Goal: Information Seeking & Learning: Understand process/instructions

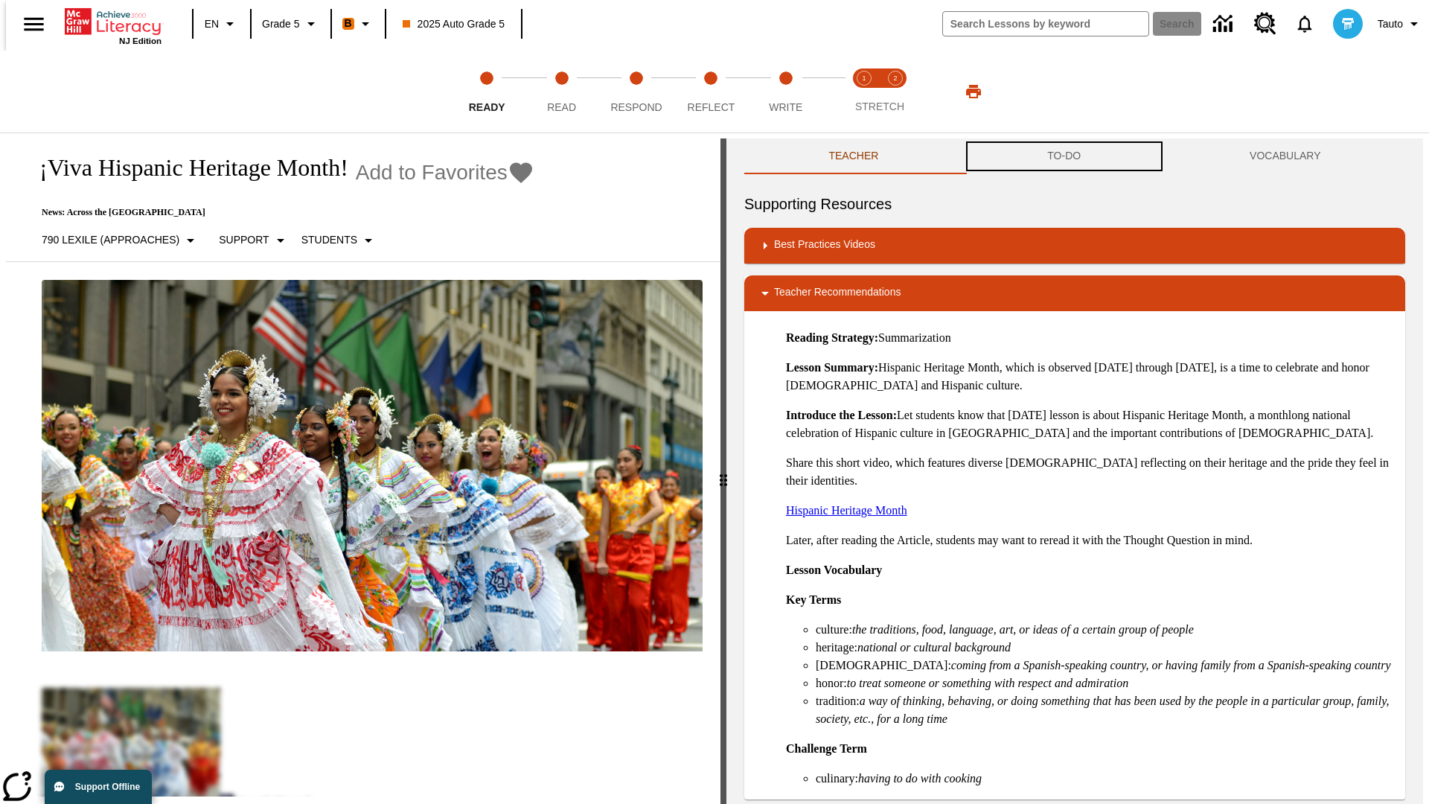
click at [1065, 156] on button "TO-DO" at bounding box center [1064, 156] width 202 height 36
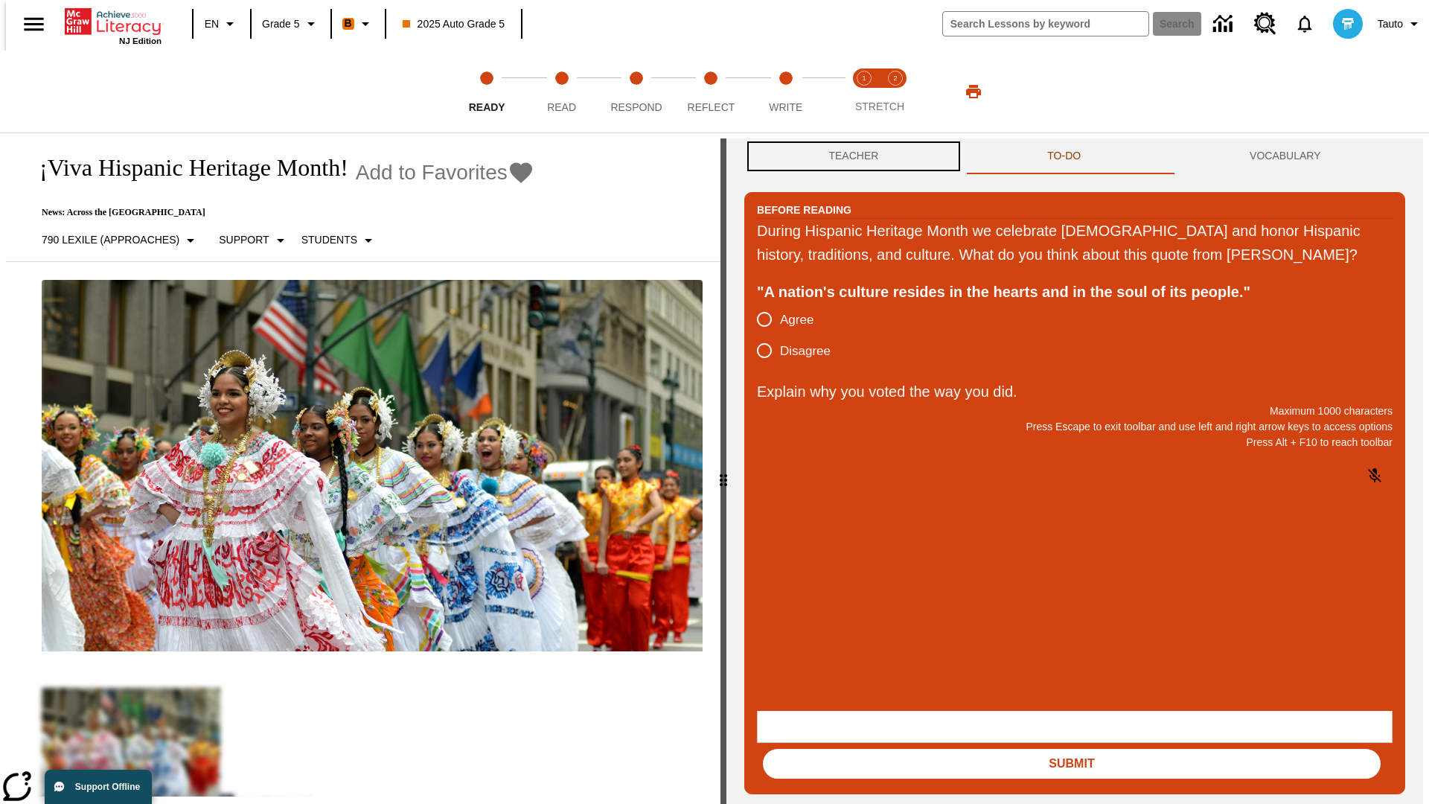
scroll to position [1, 0]
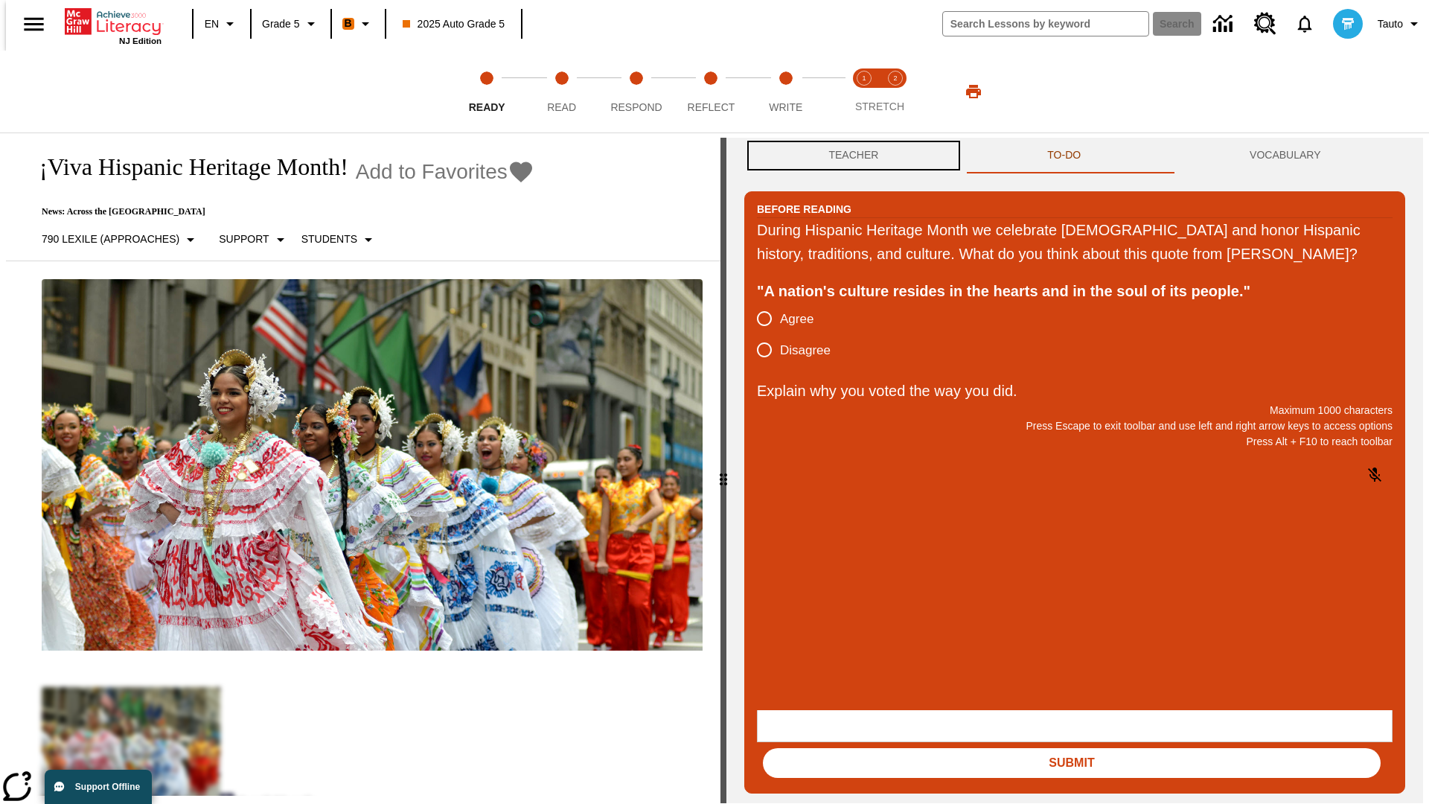
click at [849, 156] on button "Teacher" at bounding box center [853, 156] width 219 height 36
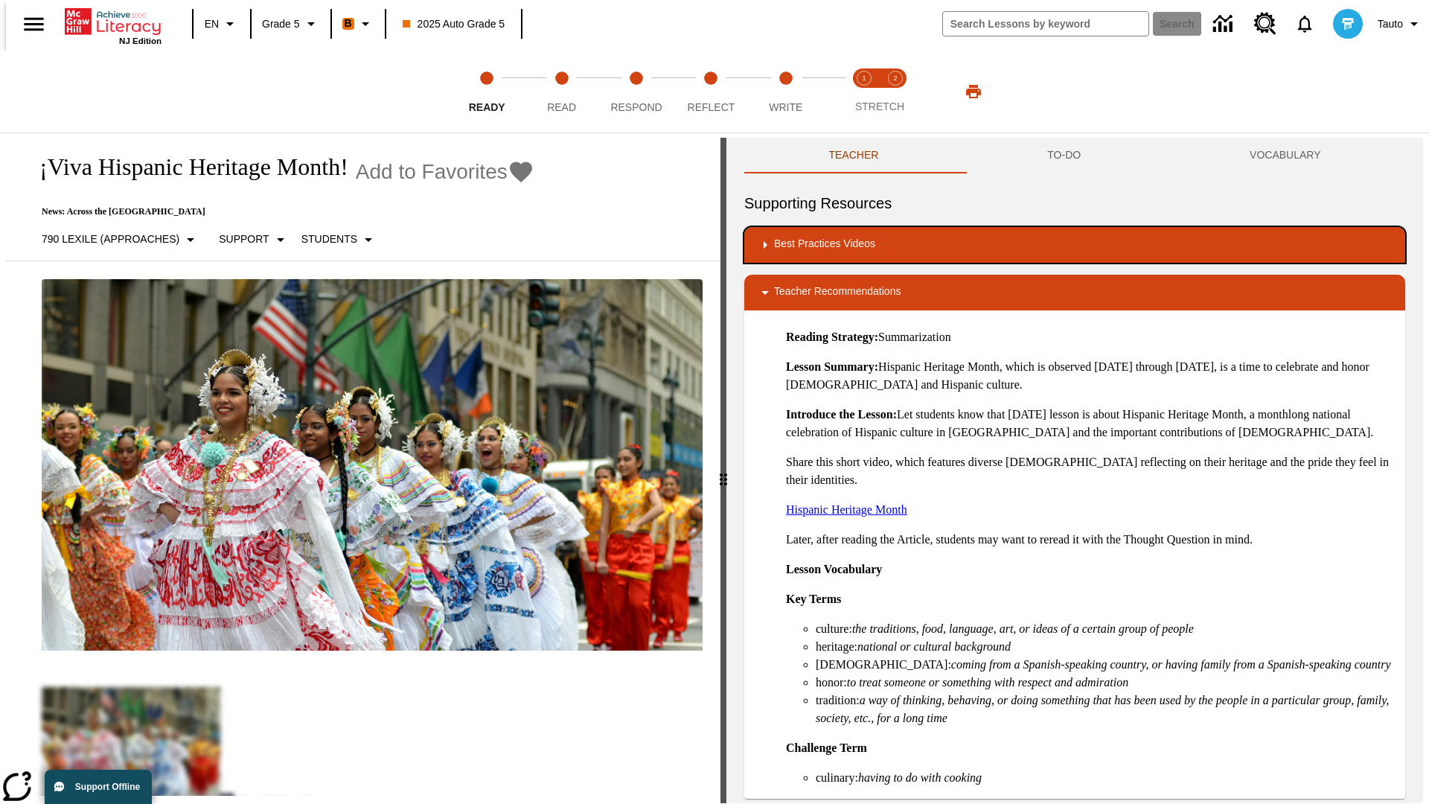
click at [1075, 245] on div "Best Practices Videos" at bounding box center [1074, 245] width 637 height 18
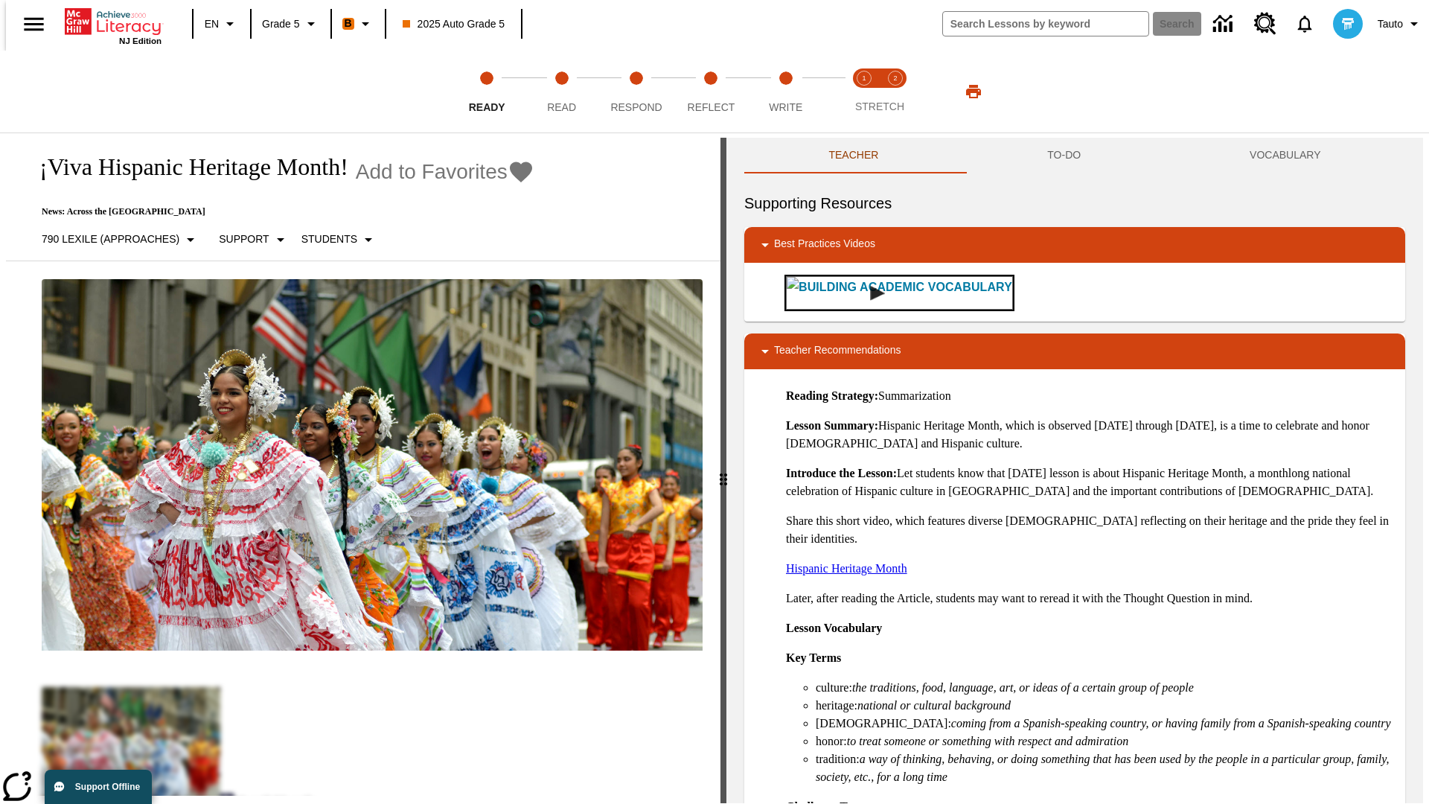
click at [870, 293] on img "Building Academic Vocabulary" at bounding box center [877, 293] width 15 height 15
click at [561, 92] on span "Read" at bounding box center [561, 101] width 29 height 27
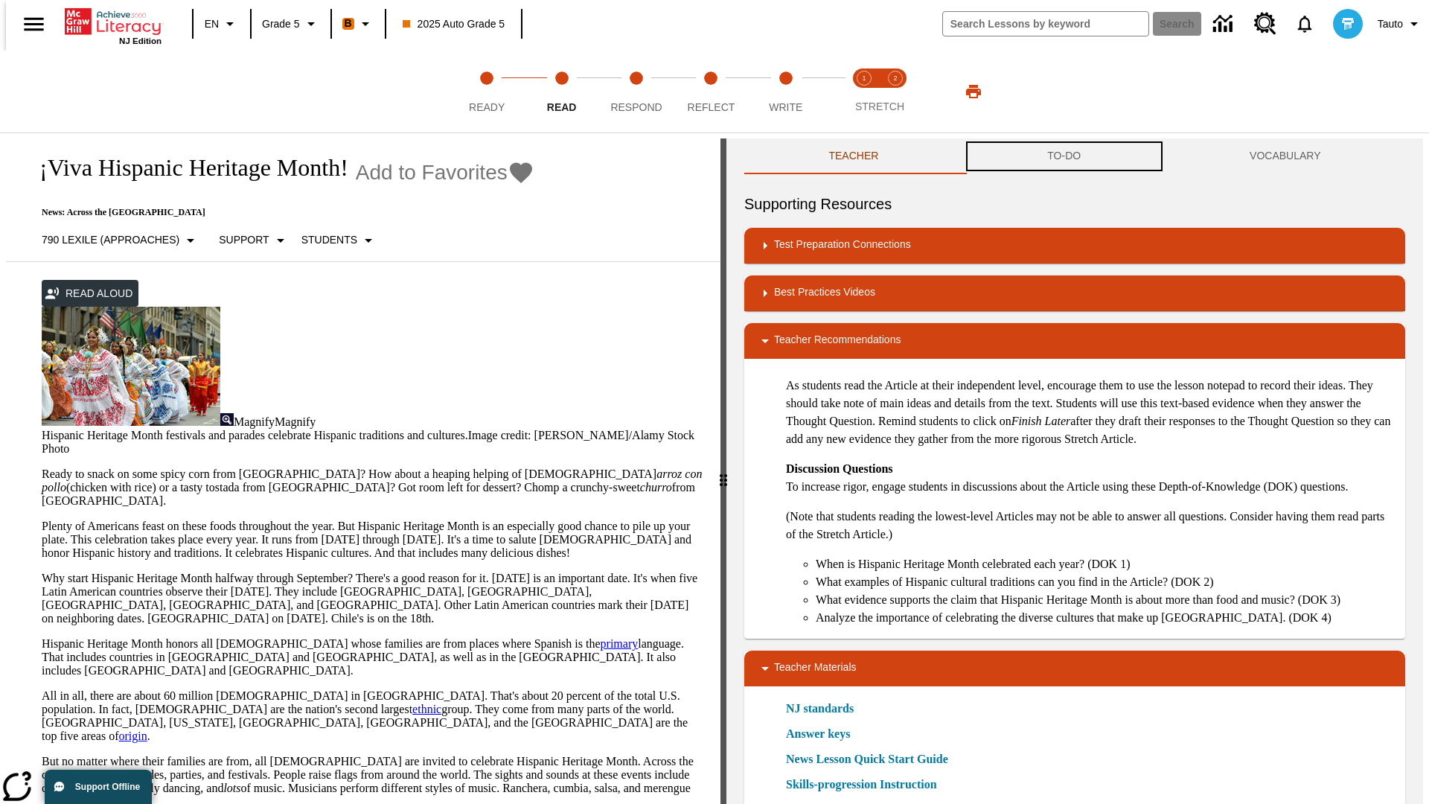
scroll to position [1, 0]
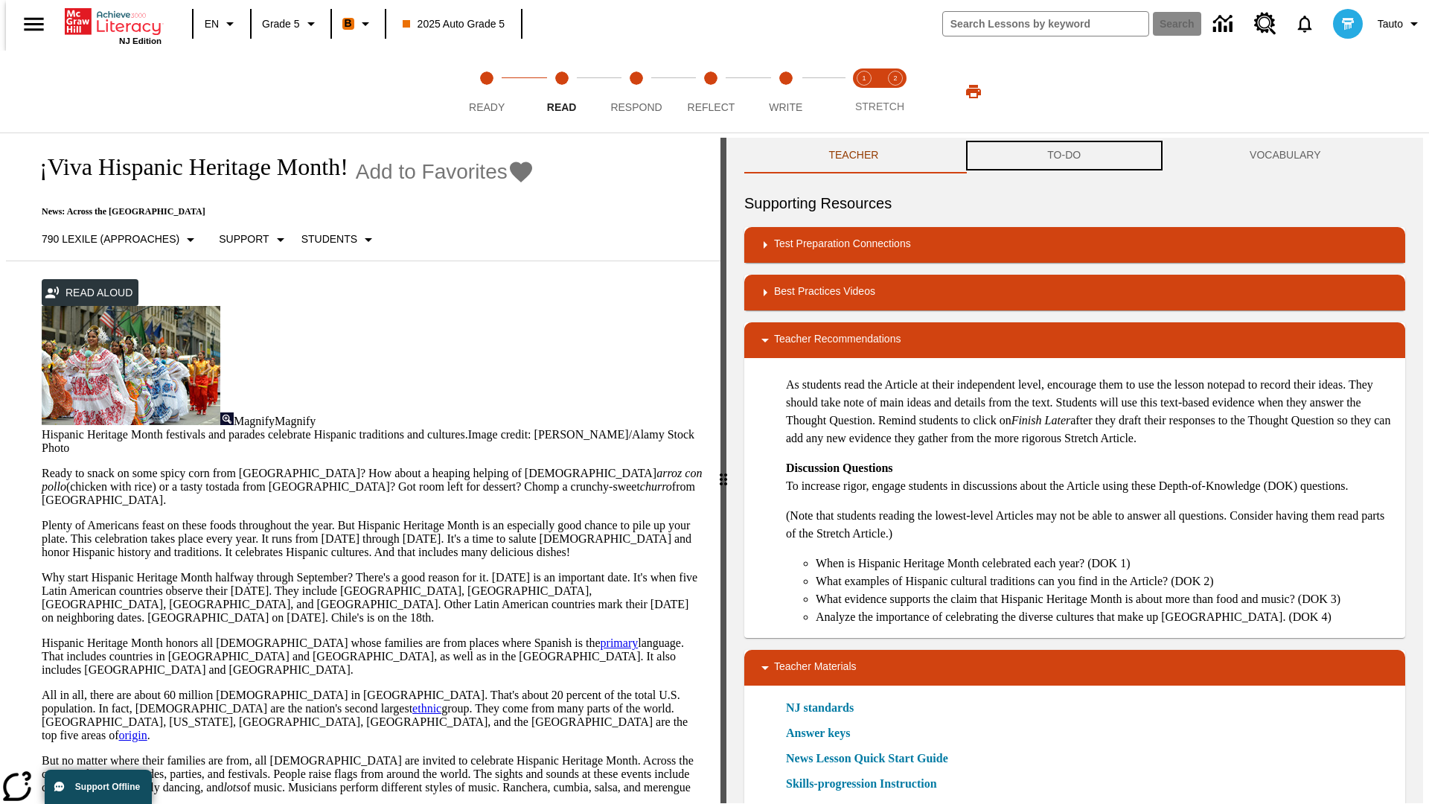
click at [1065, 156] on button "TO-DO" at bounding box center [1064, 156] width 202 height 36
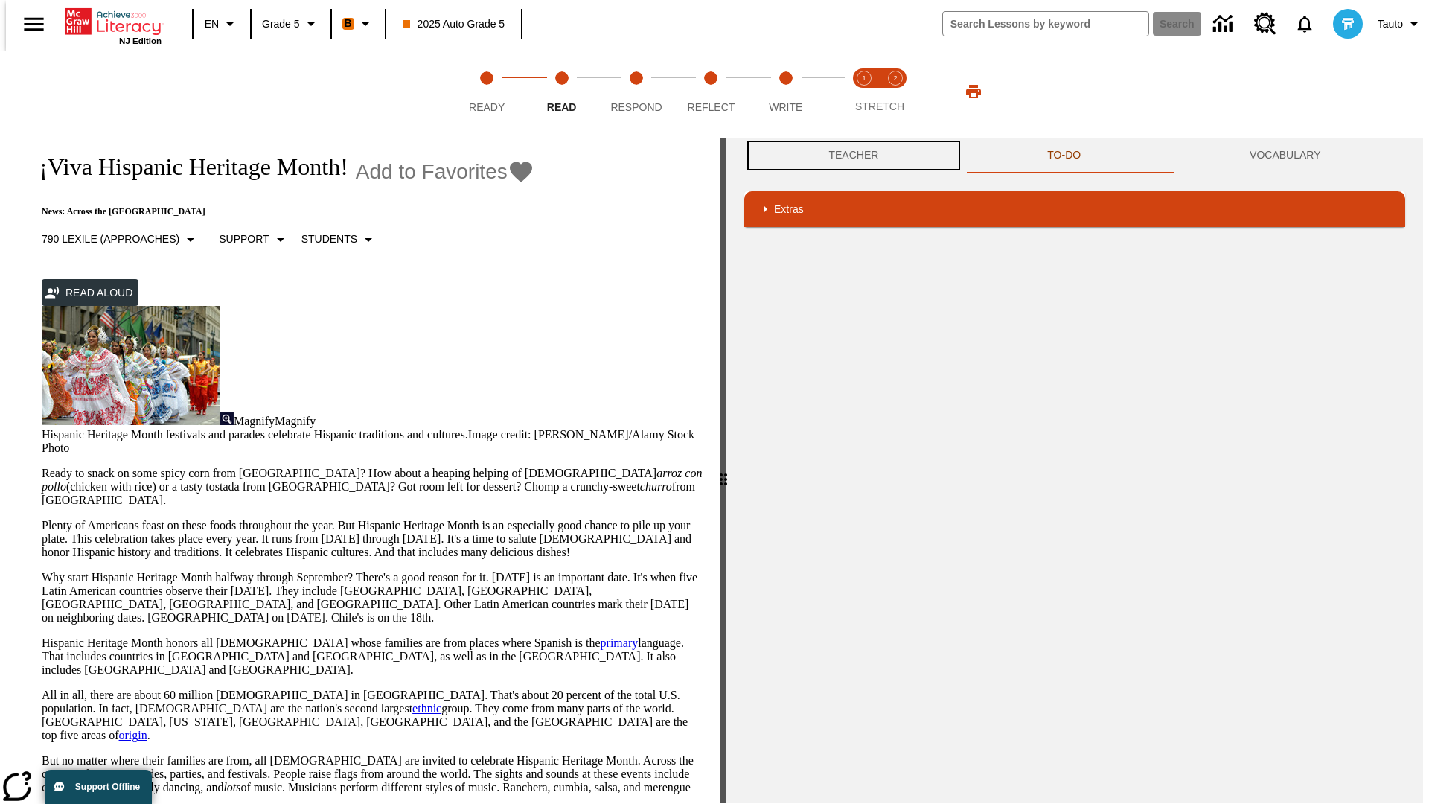
click at [849, 156] on button "Teacher" at bounding box center [853, 156] width 219 height 36
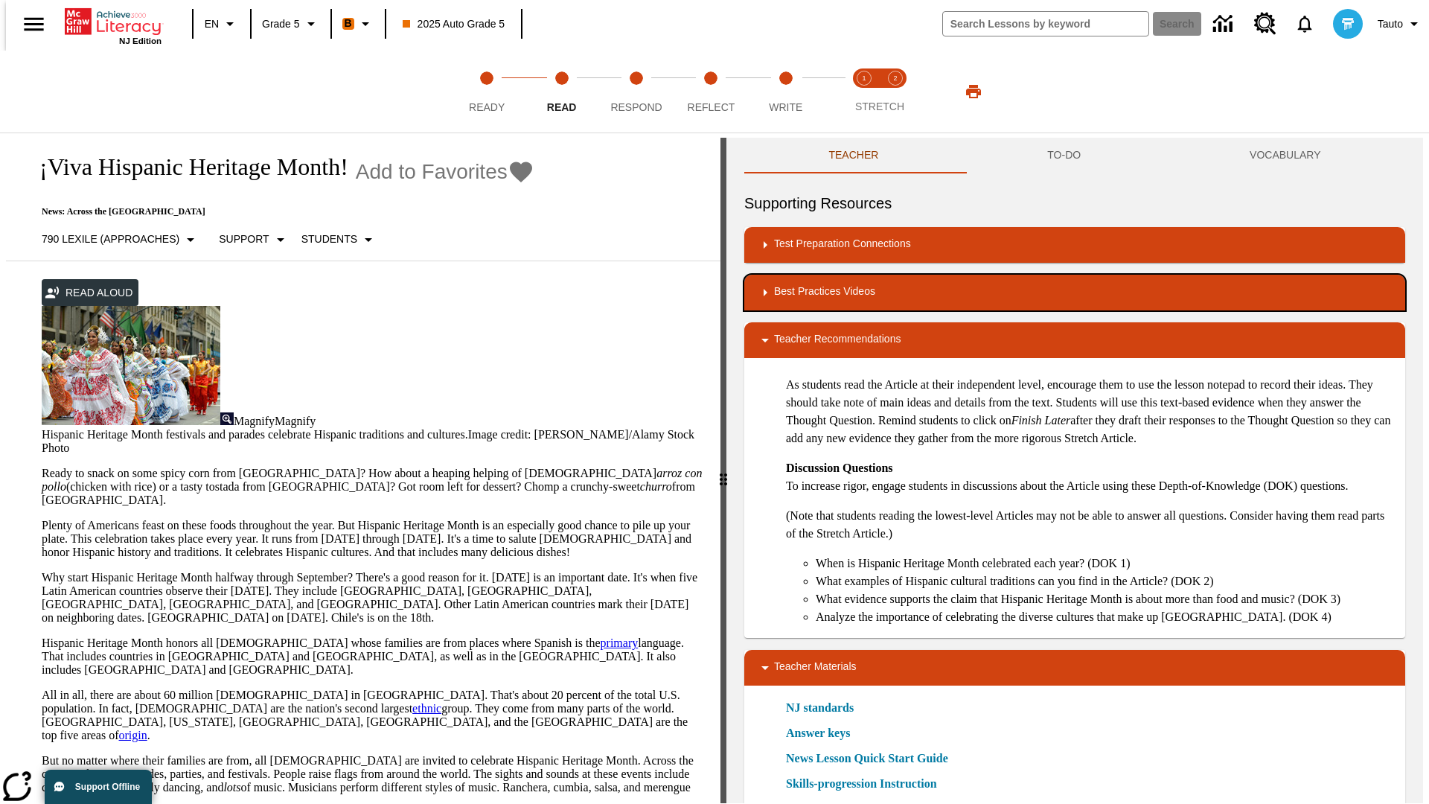
click at [1075, 293] on div "Best Practices Videos" at bounding box center [1074, 293] width 637 height 18
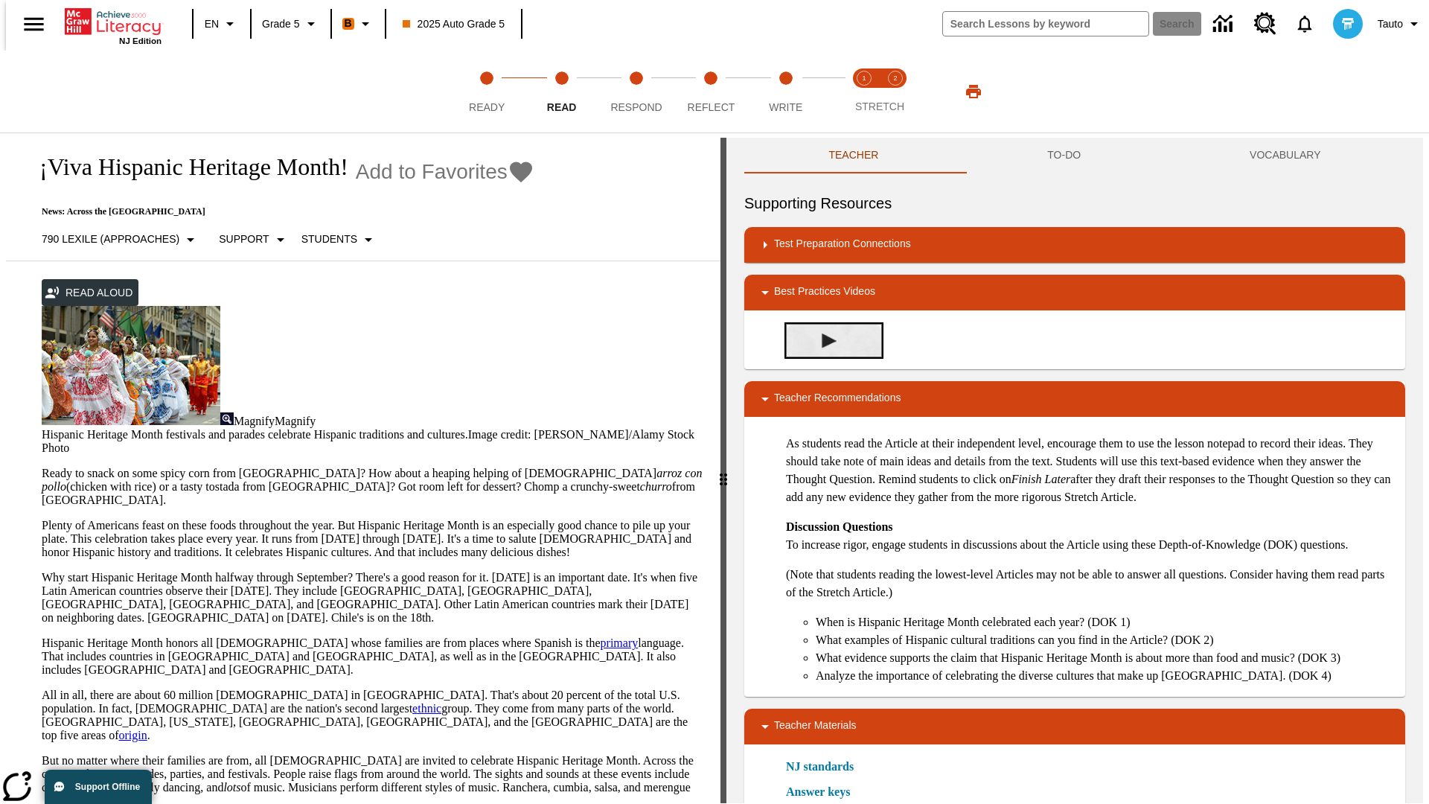
click at [823, 334] on img "Summarization" at bounding box center [829, 341] width 15 height 15
click at [864, 92] on span "Stretch Read step 1 of 2" at bounding box center [864, 101] width 19 height 27
